Goal: Task Accomplishment & Management: Use online tool/utility

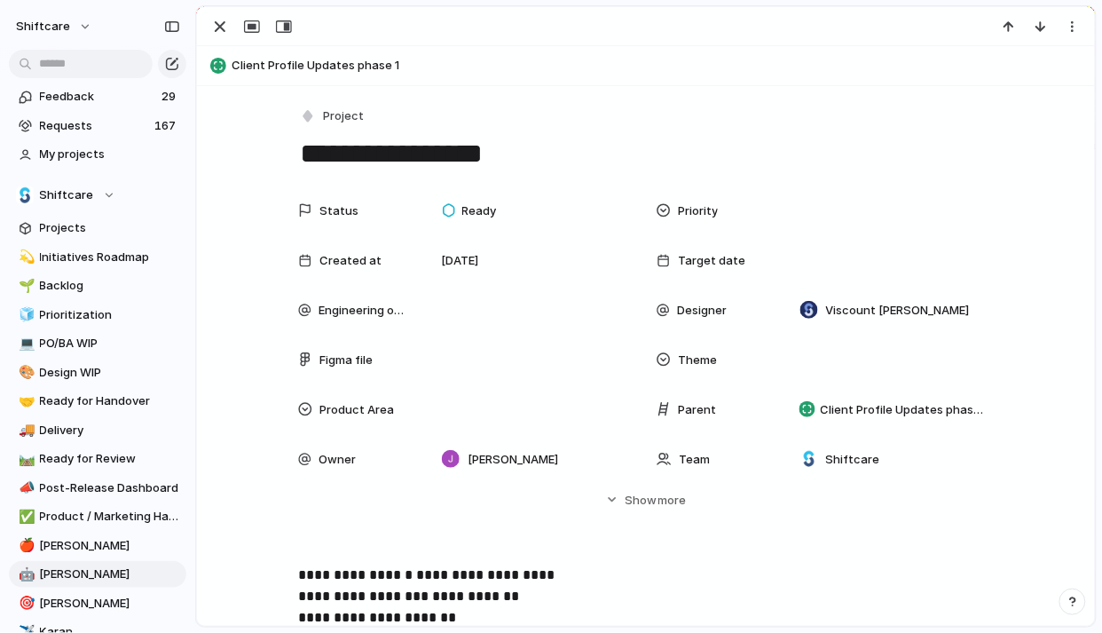
scroll to position [59, 0]
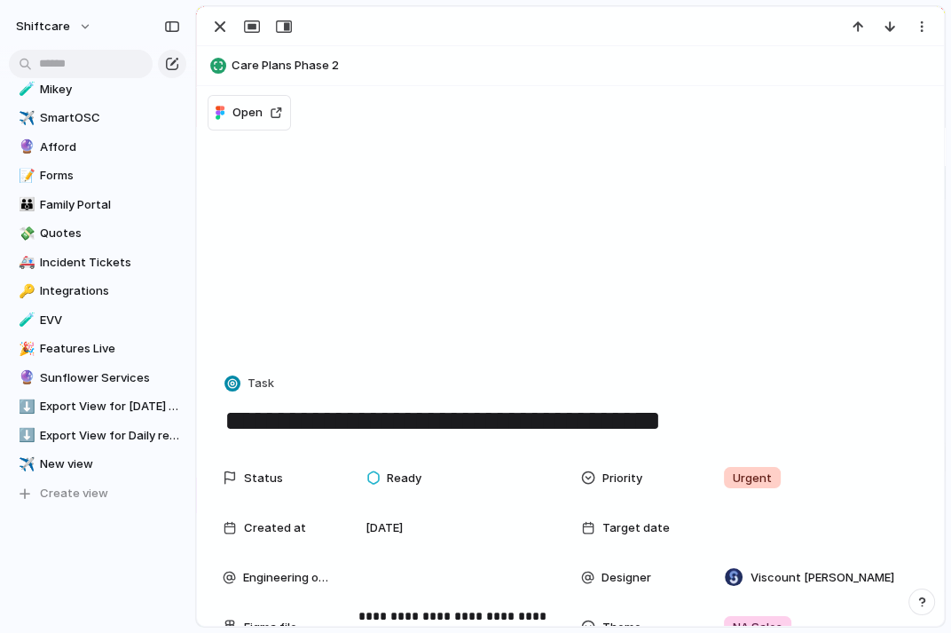
scroll to position [761, 0]
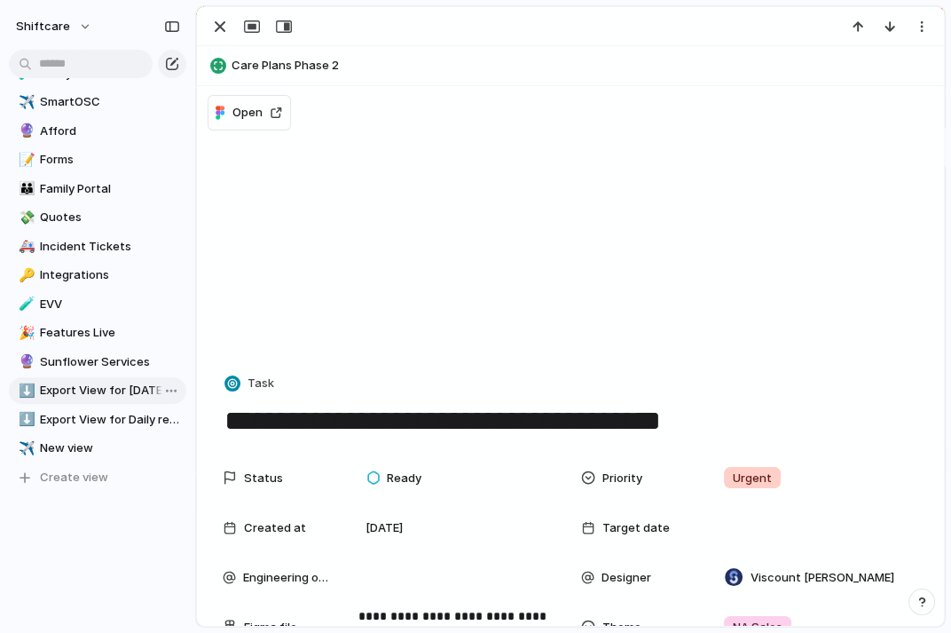
click at [93, 387] on span "Export View for [DATE] report" at bounding box center [110, 391] width 140 height 18
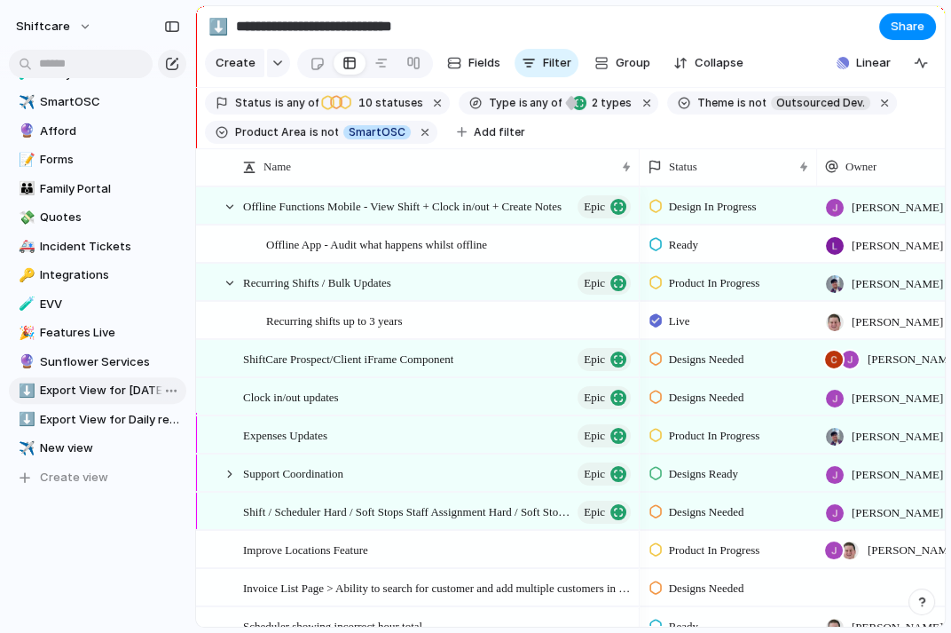
type input "**********"
click at [74, 26] on button "shiftcare" at bounding box center [54, 26] width 93 height 28
click at [89, 61] on li "Settings" at bounding box center [85, 66] width 147 height 28
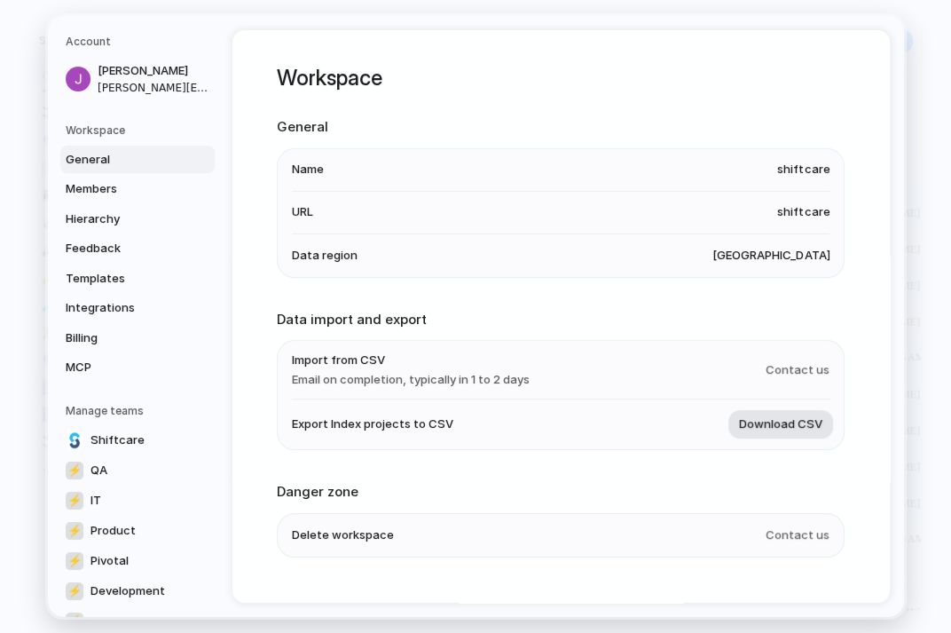
click at [812, 427] on span "Download CSV" at bounding box center [780, 424] width 83 height 18
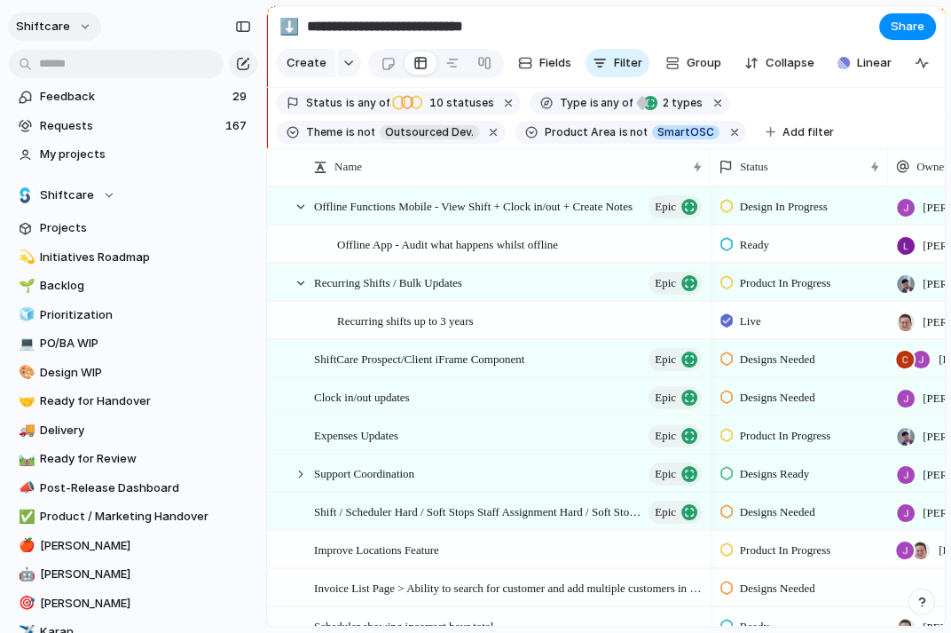
click at [79, 20] on button "shiftcare" at bounding box center [54, 26] width 93 height 28
click at [94, 68] on li "Settings" at bounding box center [85, 66] width 147 height 28
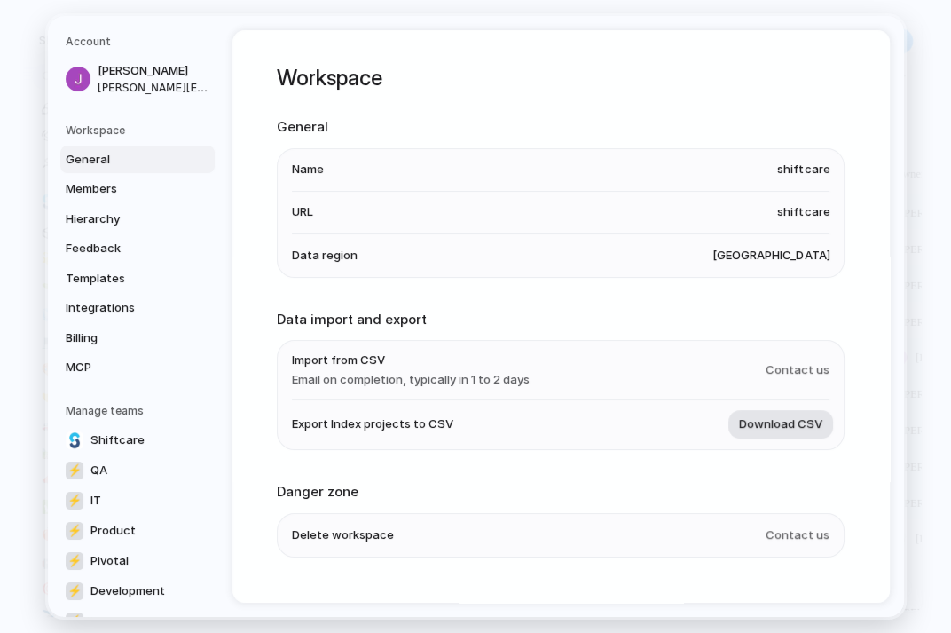
click at [806, 425] on span "Download CSV" at bounding box center [780, 424] width 83 height 18
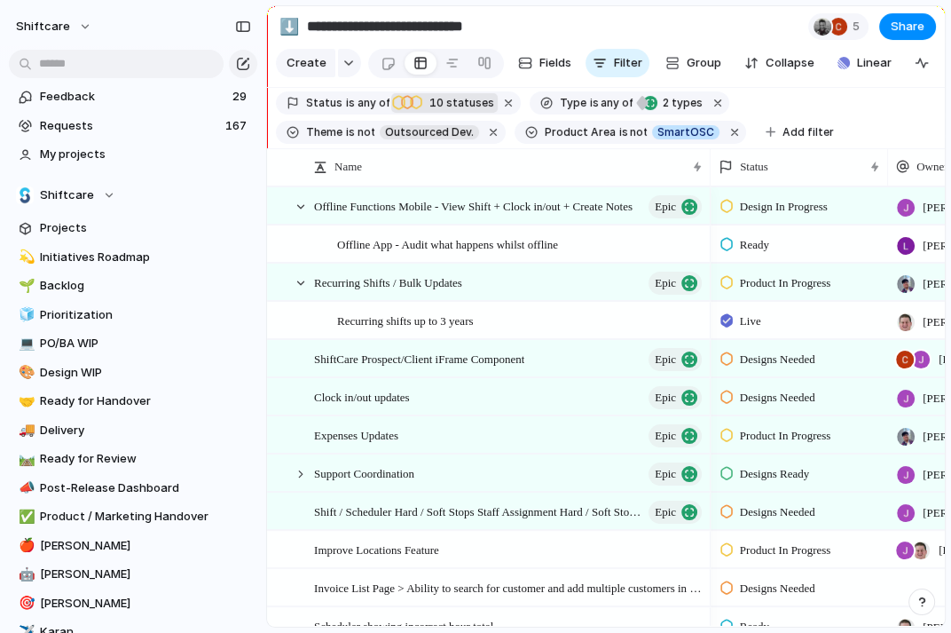
click at [459, 107] on span "10 statuses" at bounding box center [459, 103] width 70 height 16
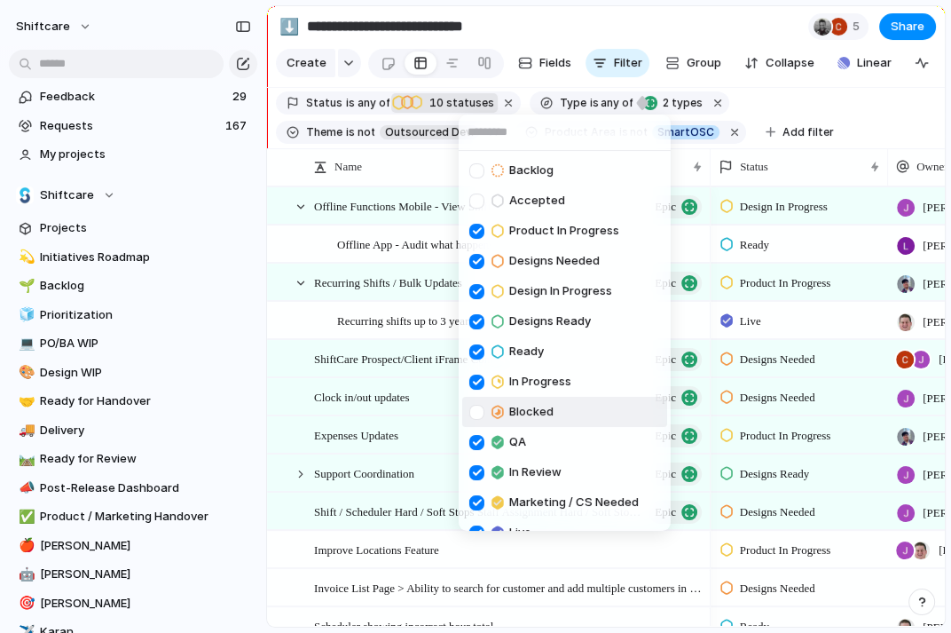
scroll to position [168, 0]
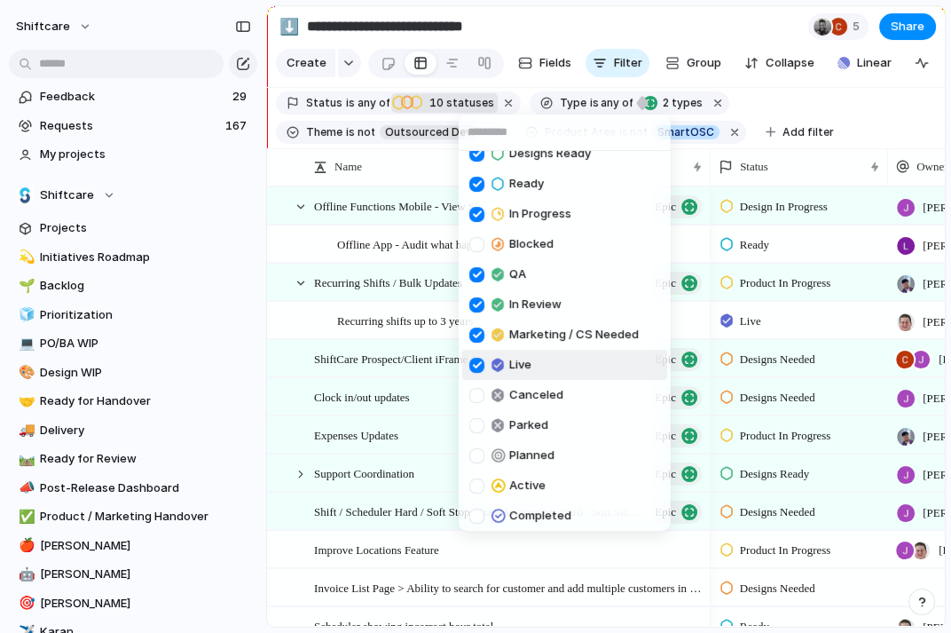
click at [476, 360] on div at bounding box center [477, 365] width 15 height 15
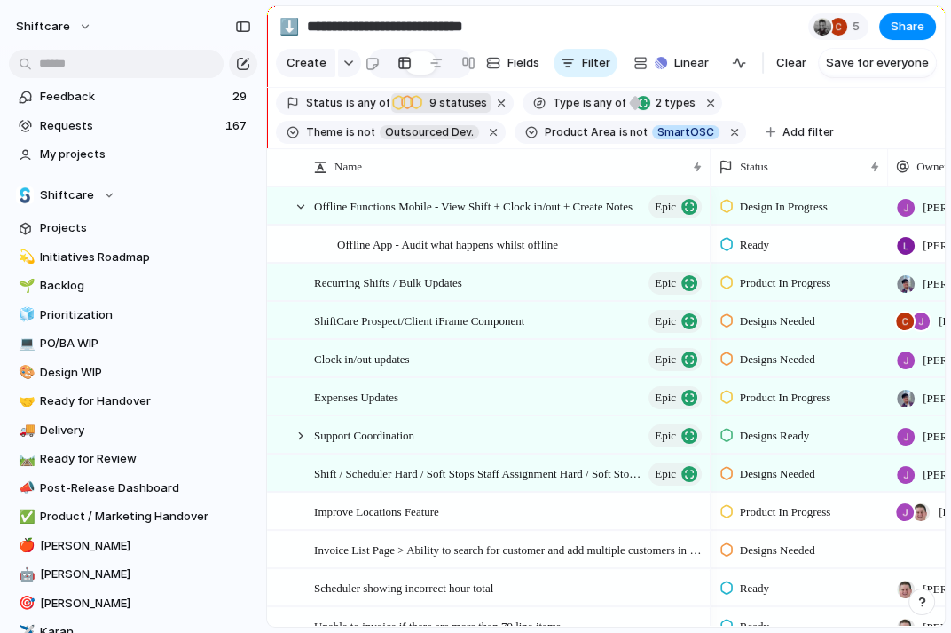
click at [94, 12] on div "Backlog Accepted Product In Progress Designs Needed Design In Progress Designs …" at bounding box center [475, 316] width 951 height 633
click at [69, 26] on button "shiftcare" at bounding box center [54, 26] width 93 height 28
click at [114, 68] on li "Settings" at bounding box center [85, 66] width 147 height 28
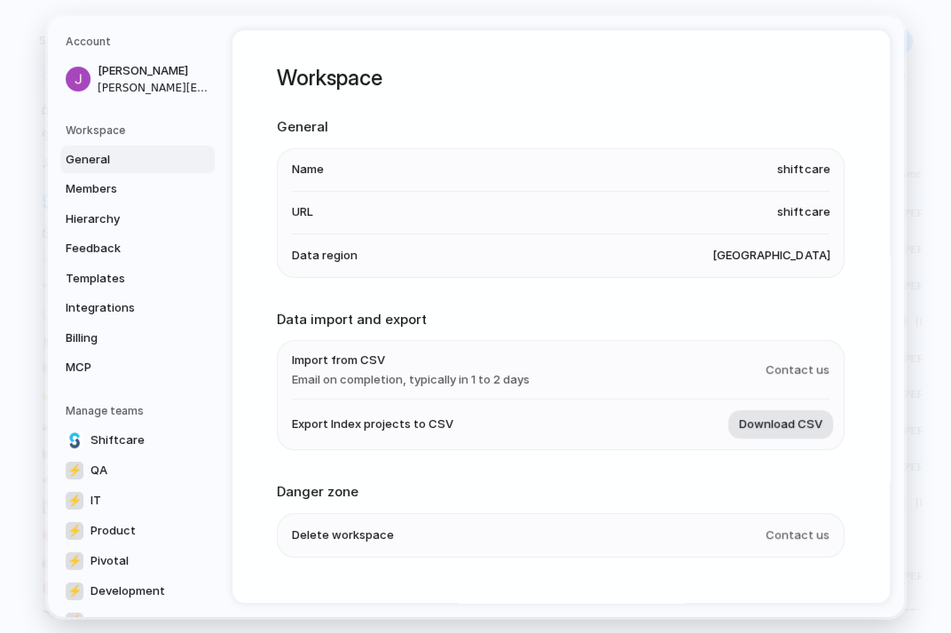
click at [797, 423] on span "Download CSV" at bounding box center [780, 424] width 83 height 18
click at [61, 20] on nav "Account Jonathan Agness jonathan.agness@shiftcare.com Workspace General Members…" at bounding box center [140, 316] width 185 height 601
